Goal: Ask a question

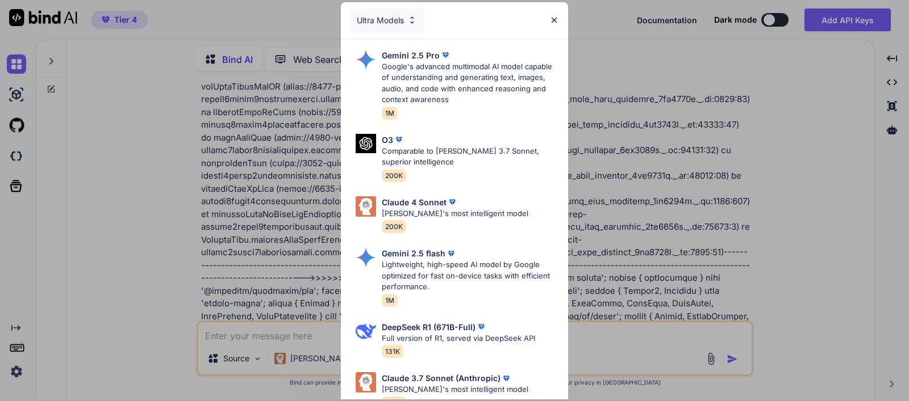
scroll to position [3436, 0]
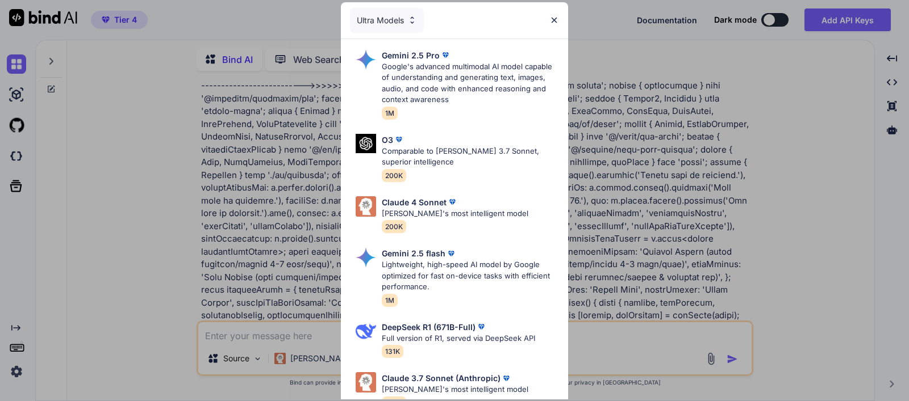
click at [554, 20] on img at bounding box center [554, 20] width 10 height 10
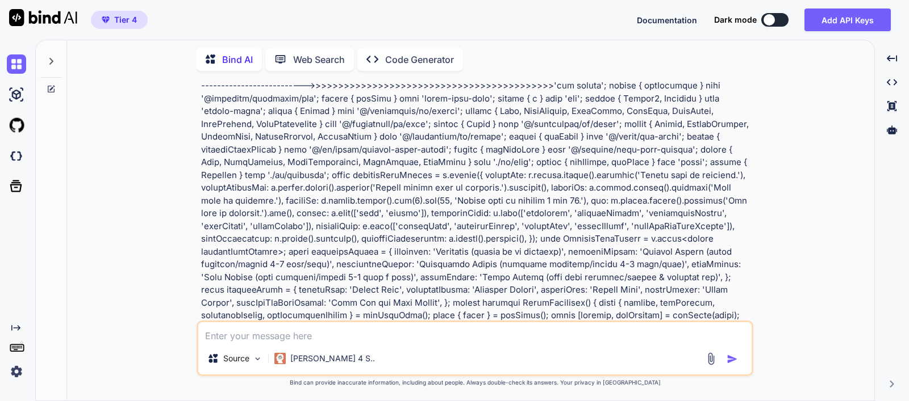
click at [392, 336] on textarea at bounding box center [474, 333] width 553 height 20
paste textarea "'use client'; import { useState, useRef, useMemo } from 'react'; import { useFo…"
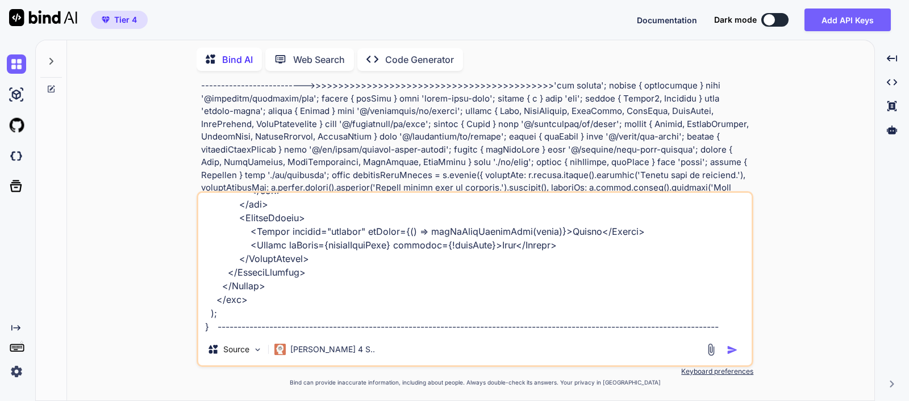
scroll to position [4907, 0]
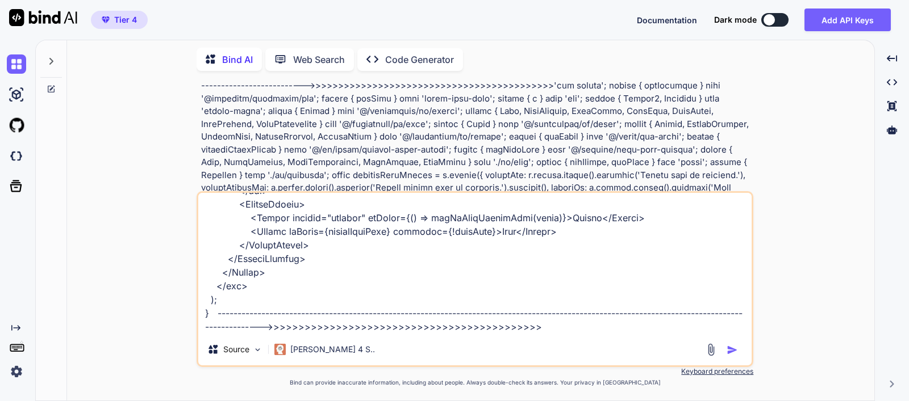
click at [583, 336] on div "Source Claude 4 S.." at bounding box center [474, 279] width 557 height 176
click at [591, 328] on textarea at bounding box center [474, 263] width 553 height 141
paste textarea "Deployed from Firebase Studio [DATE] 12:36:23 PM An error occurred in your roll…"
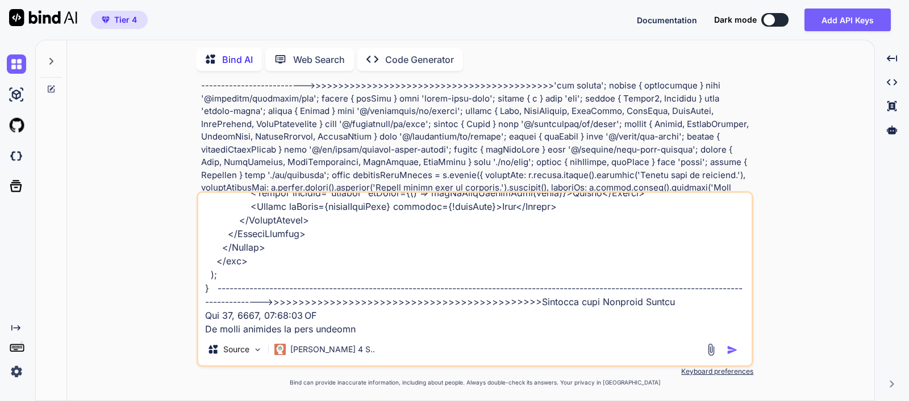
scroll to position [5057, 0]
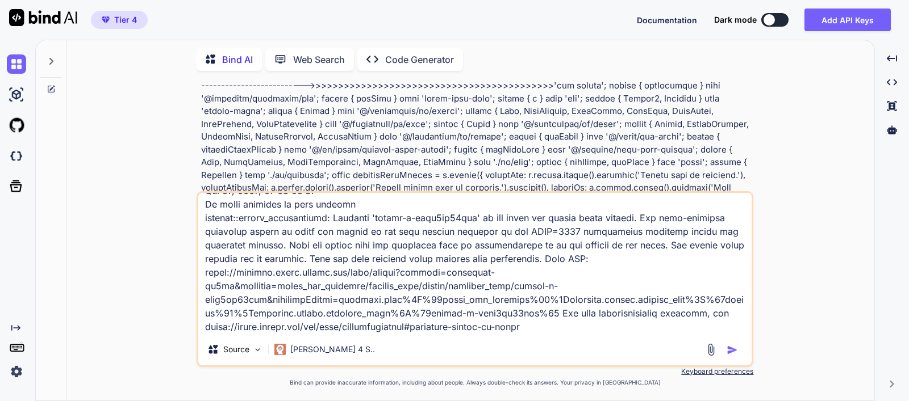
type textarea "'use client'; import { useState, useRef, useMemo } from 'react'; import { useFo…"
click at [733, 346] on img "button" at bounding box center [731, 350] width 11 height 11
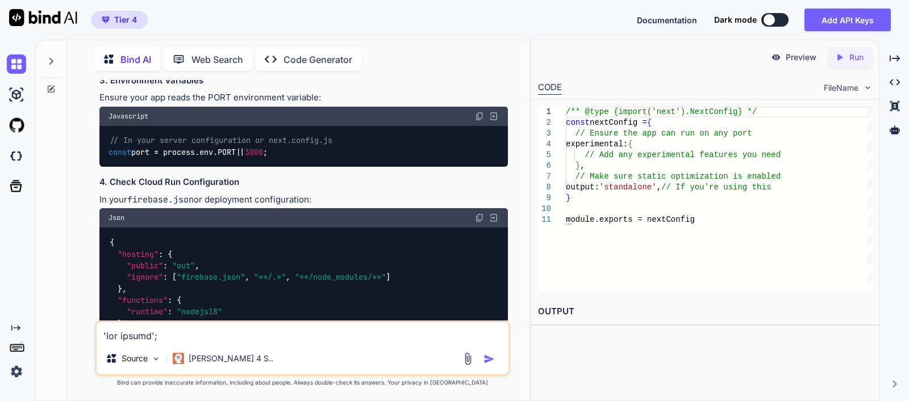
scroll to position [8347, 0]
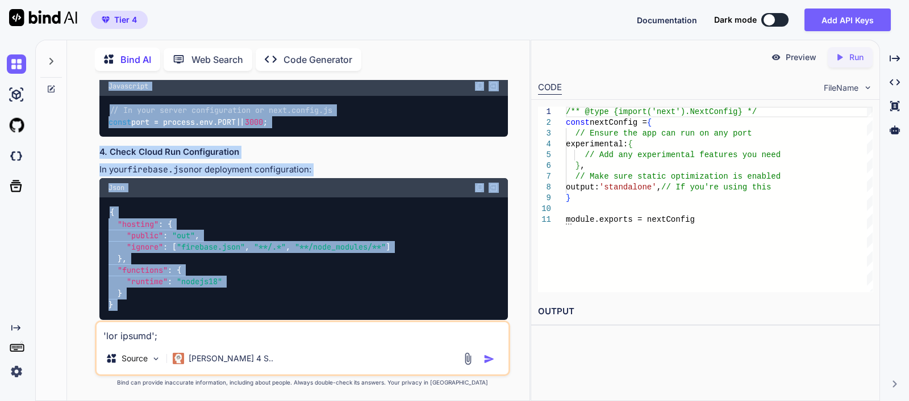
drag, startPoint x: 397, startPoint y: 298, endPoint x: 93, endPoint y: 105, distance: 359.7
click at [93, 105] on div "You Bind AI This error indicates a JSX parsing issue in your React component. T…" at bounding box center [302, 240] width 453 height 321
copy div "The Deployment Error Explained The error indicates that your container failed t…"
